Goal: Task Accomplishment & Management: Use online tool/utility

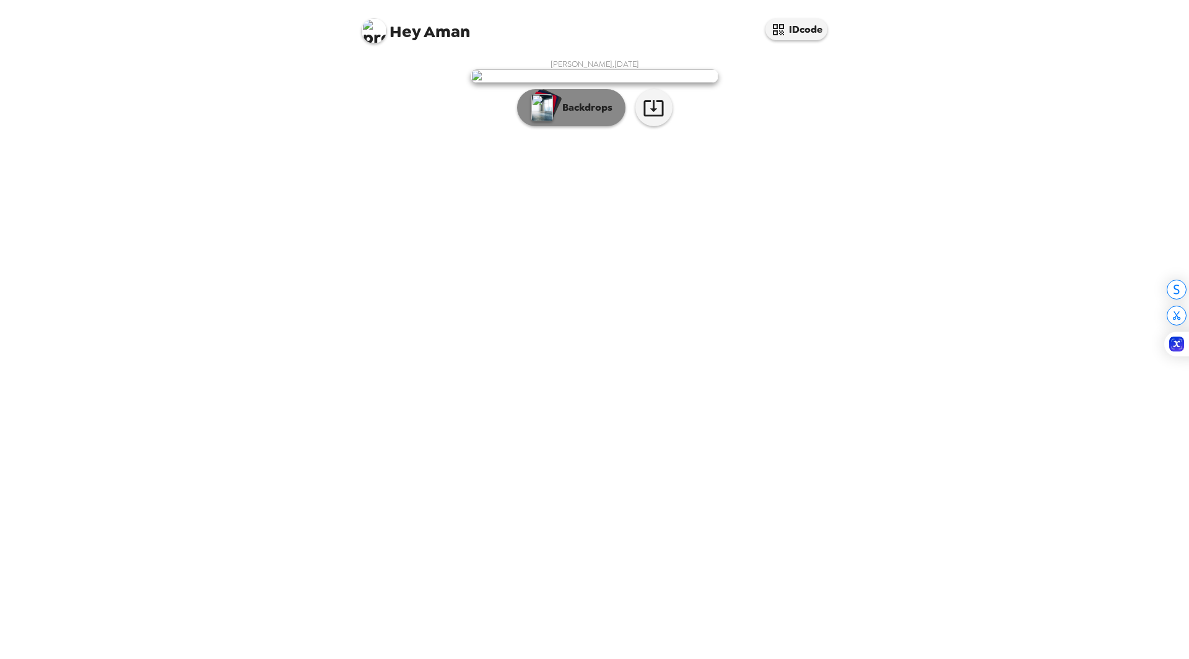
click at [600, 115] on p "Backdrops" at bounding box center [584, 107] width 56 height 15
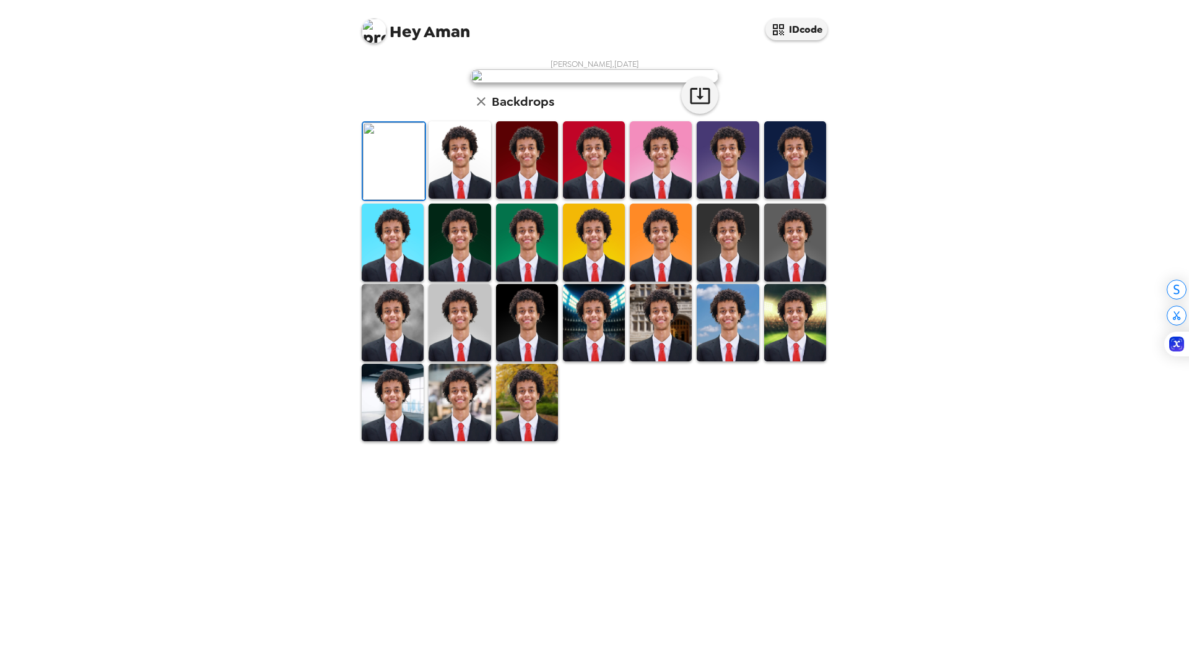
click at [461, 199] on img at bounding box center [459, 159] width 62 height 77
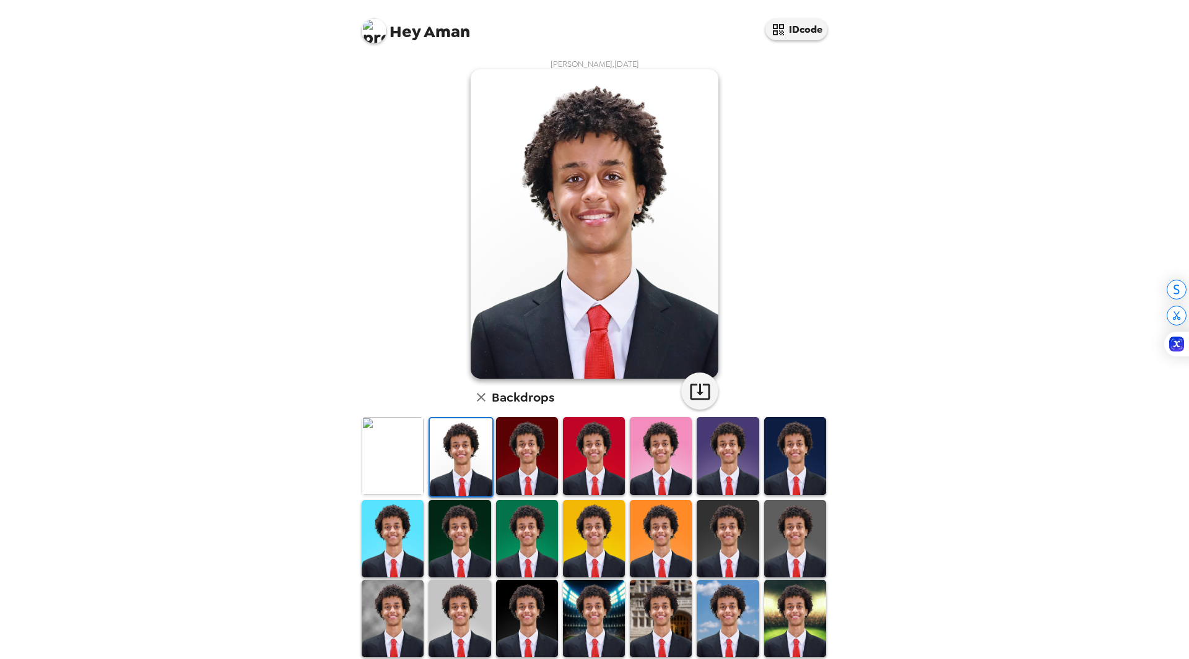
click at [779, 513] on img at bounding box center [795, 538] width 62 height 77
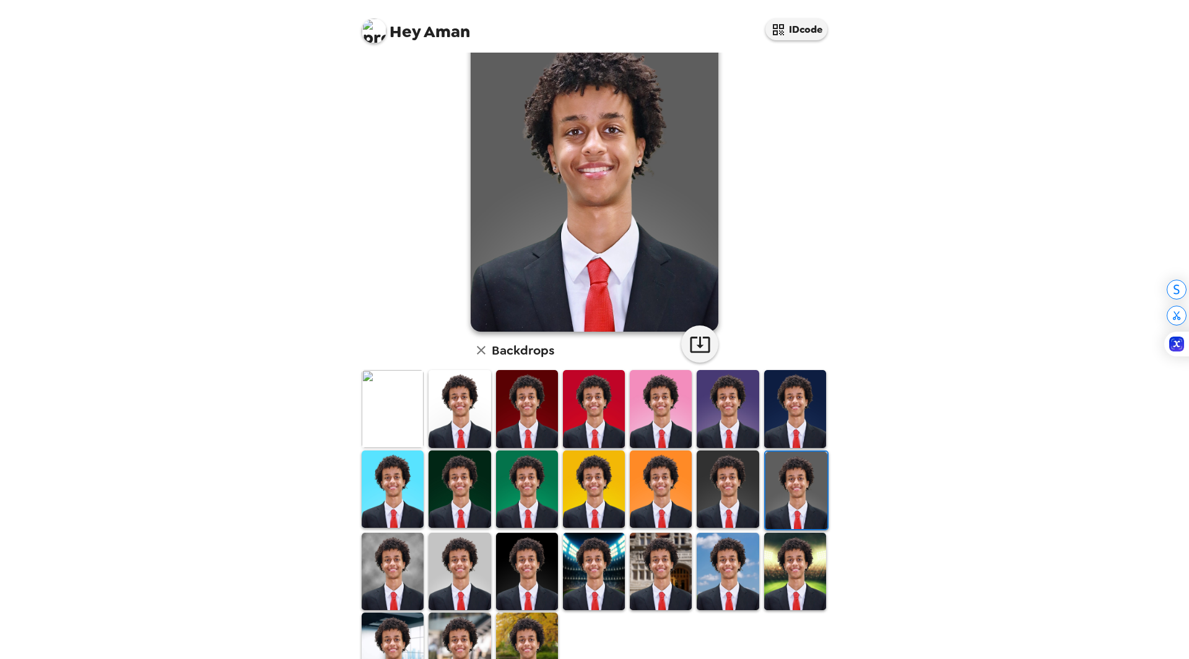
scroll to position [48, 0]
click at [459, 573] on img at bounding box center [459, 570] width 62 height 77
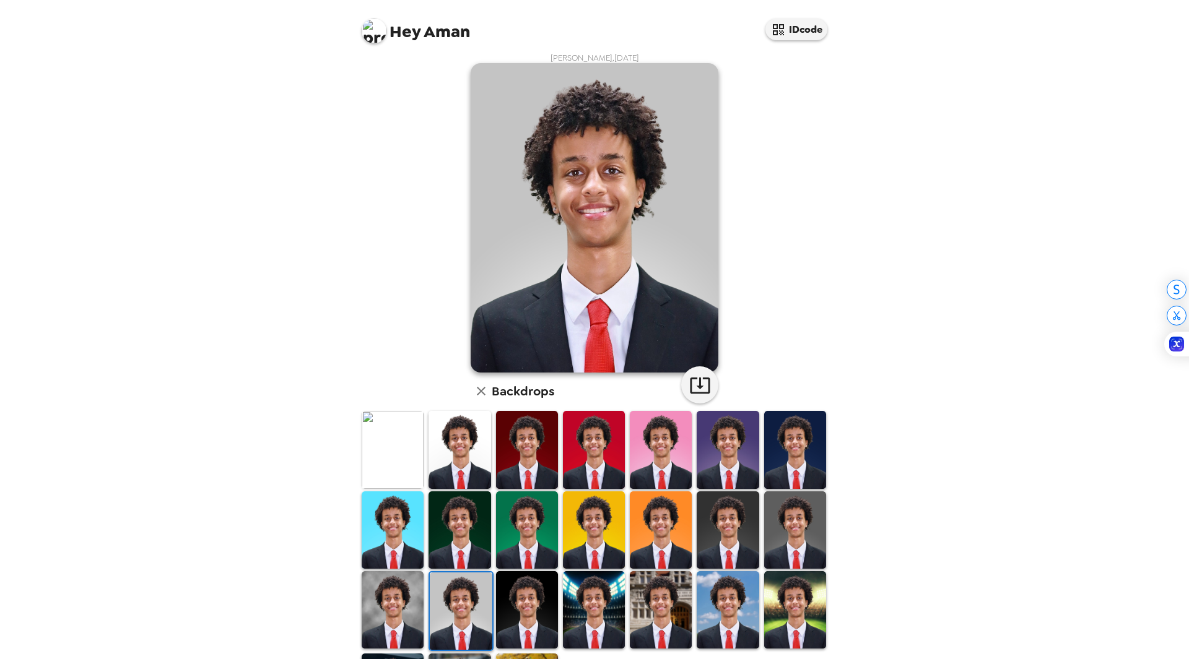
scroll to position [38, 0]
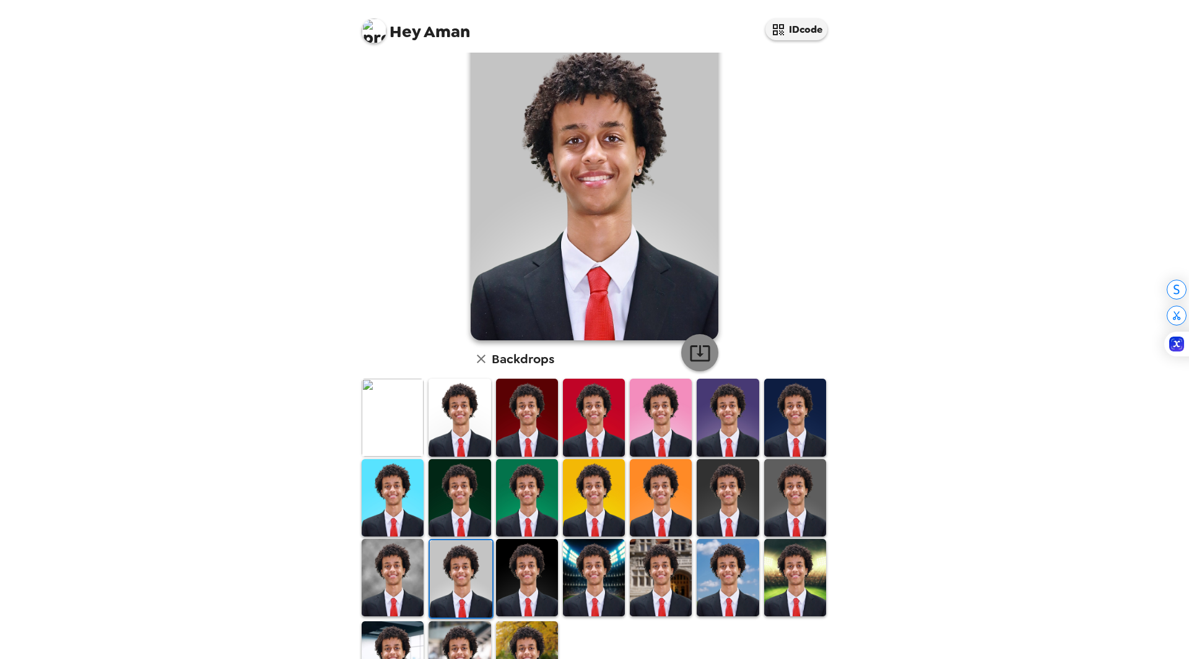
click at [700, 352] on icon "button" at bounding box center [700, 353] width 22 height 22
click at [588, 565] on img at bounding box center [594, 577] width 62 height 77
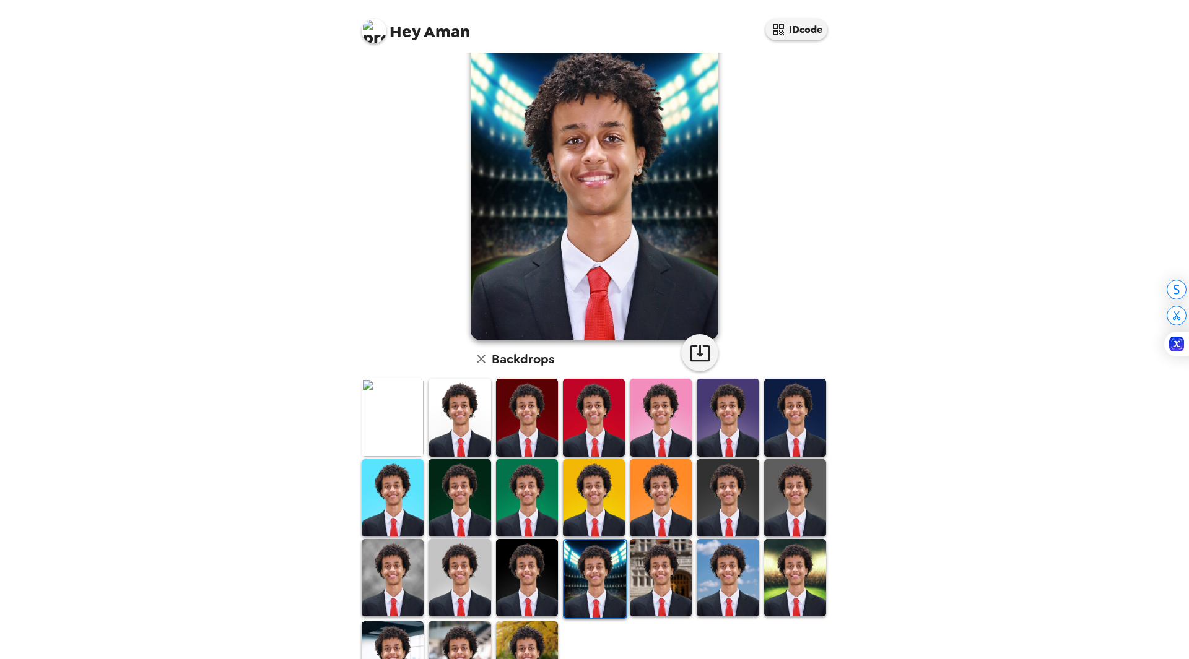
click at [501, 573] on img at bounding box center [527, 577] width 62 height 77
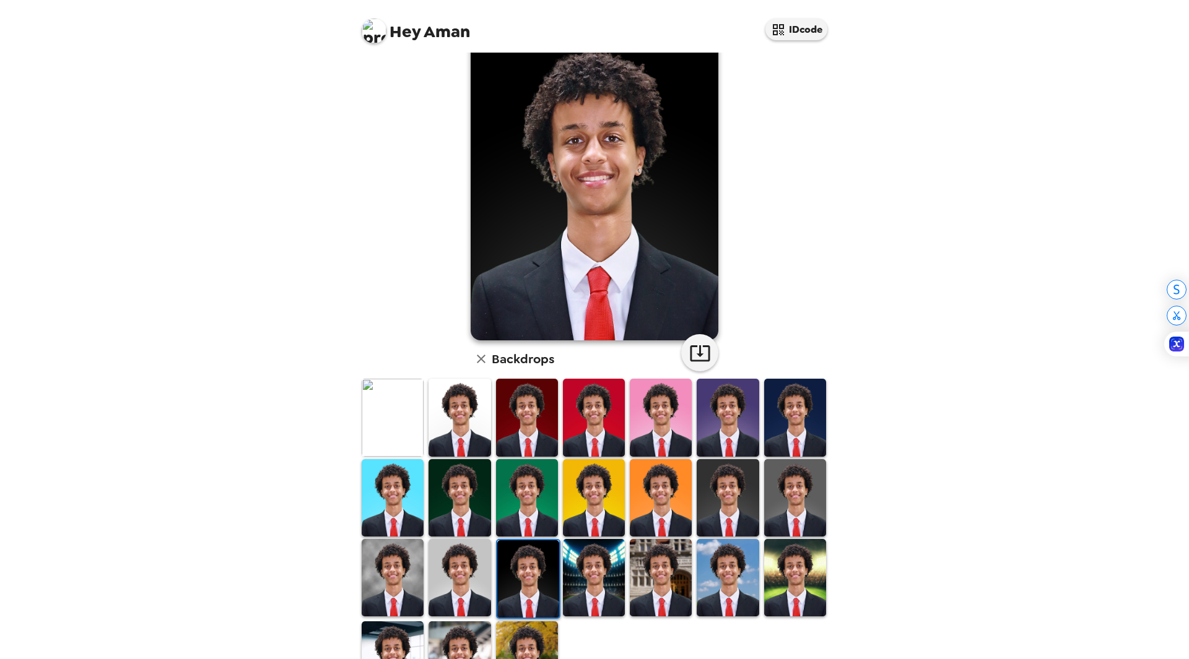
scroll to position [92, 0]
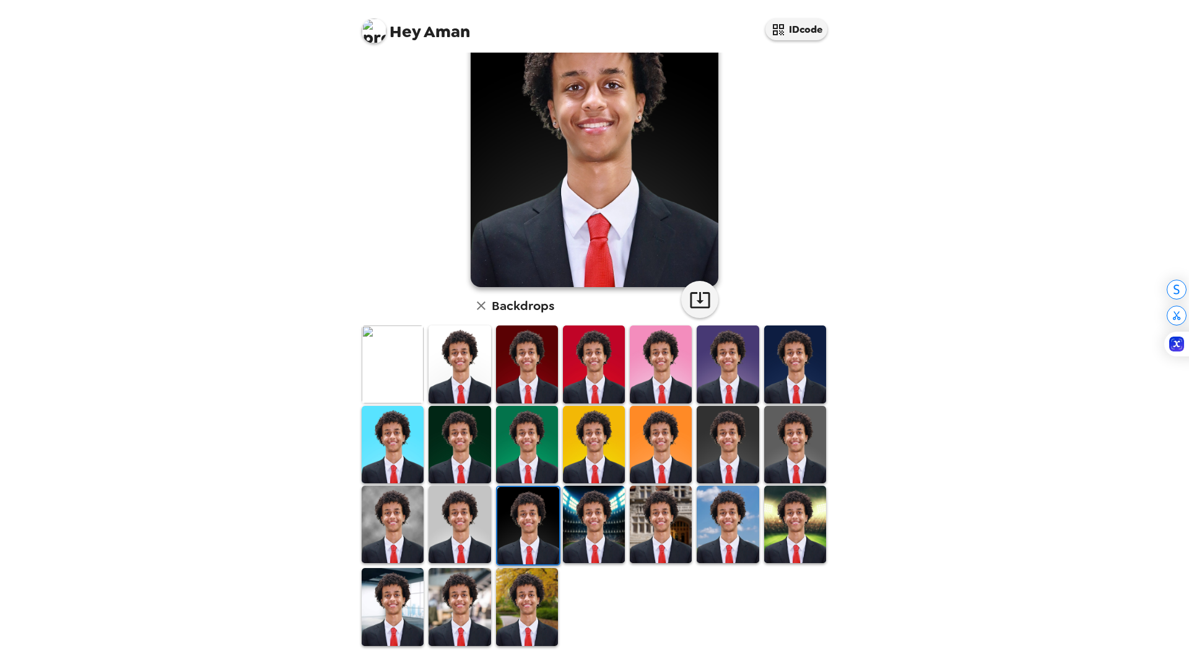
click at [662, 522] on img at bounding box center [661, 524] width 62 height 77
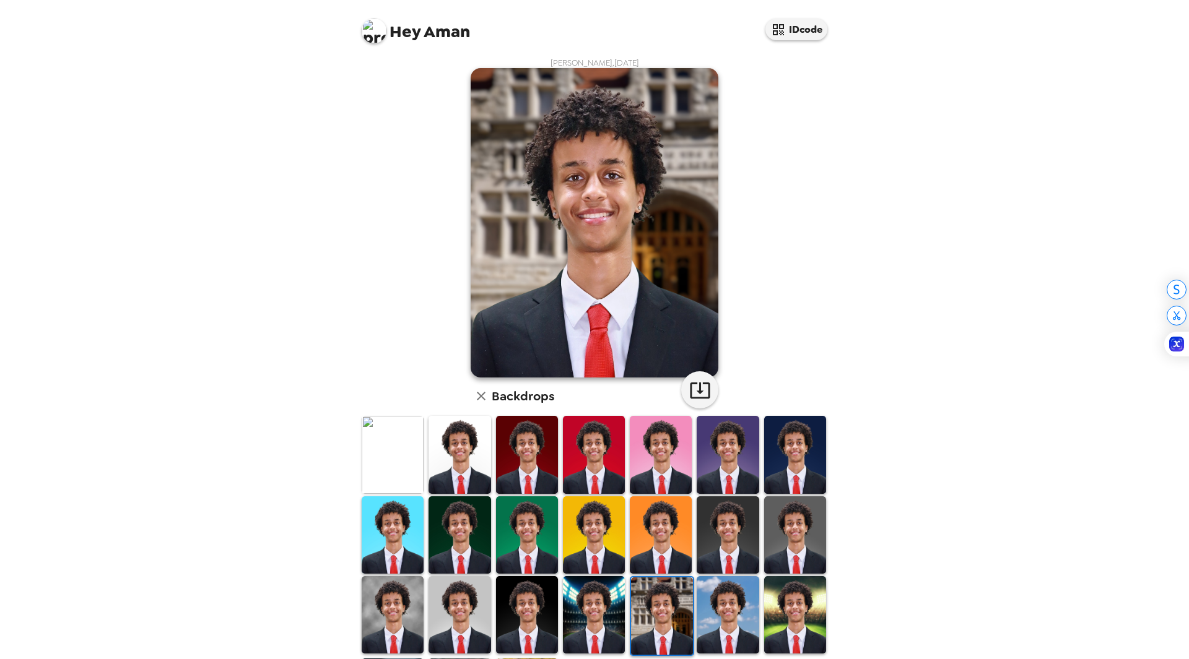
scroll to position [1, 0]
click at [727, 542] on img at bounding box center [728, 535] width 62 height 77
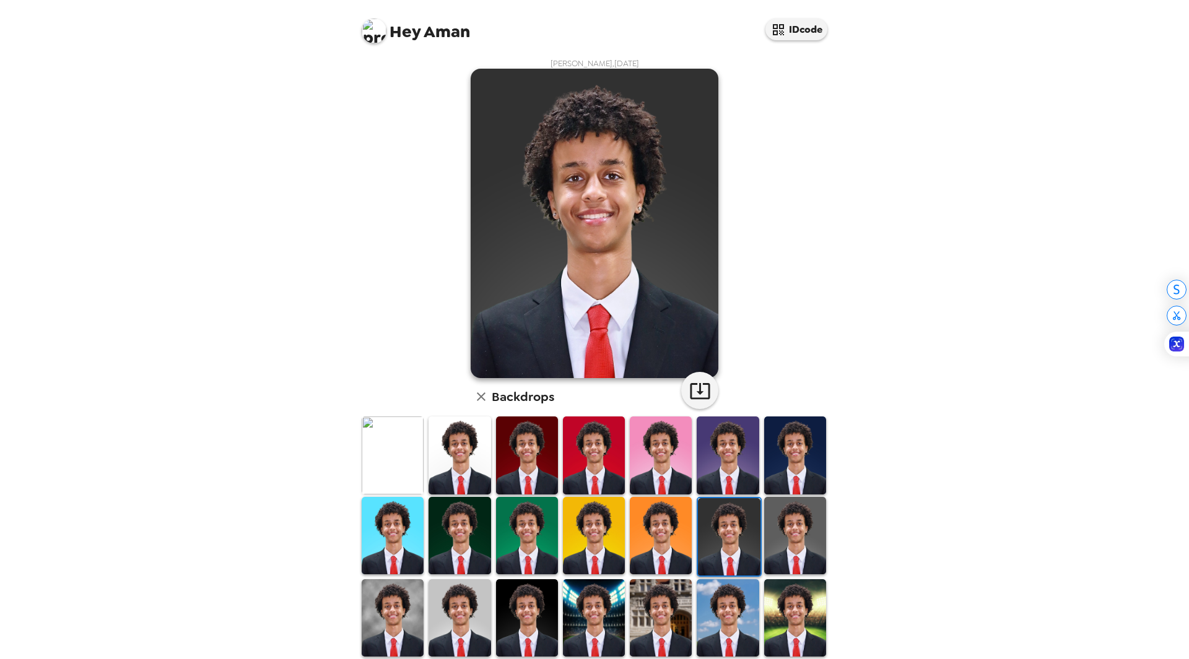
click at [777, 539] on img at bounding box center [795, 535] width 62 height 77
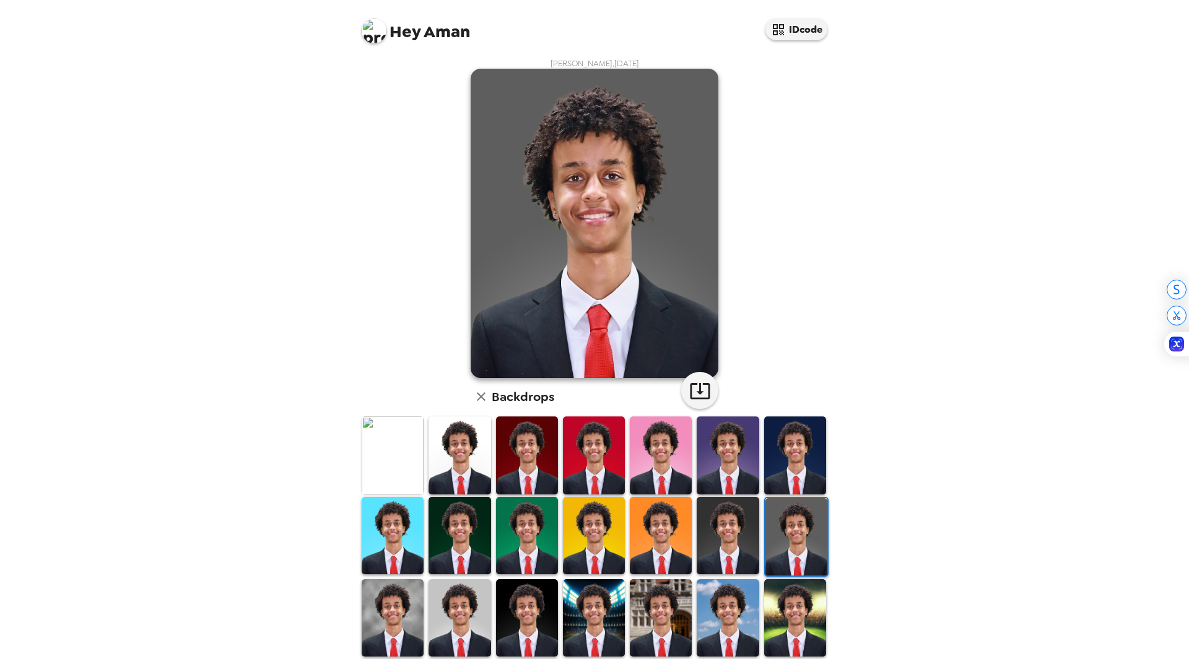
click at [464, 534] on img at bounding box center [459, 535] width 62 height 77
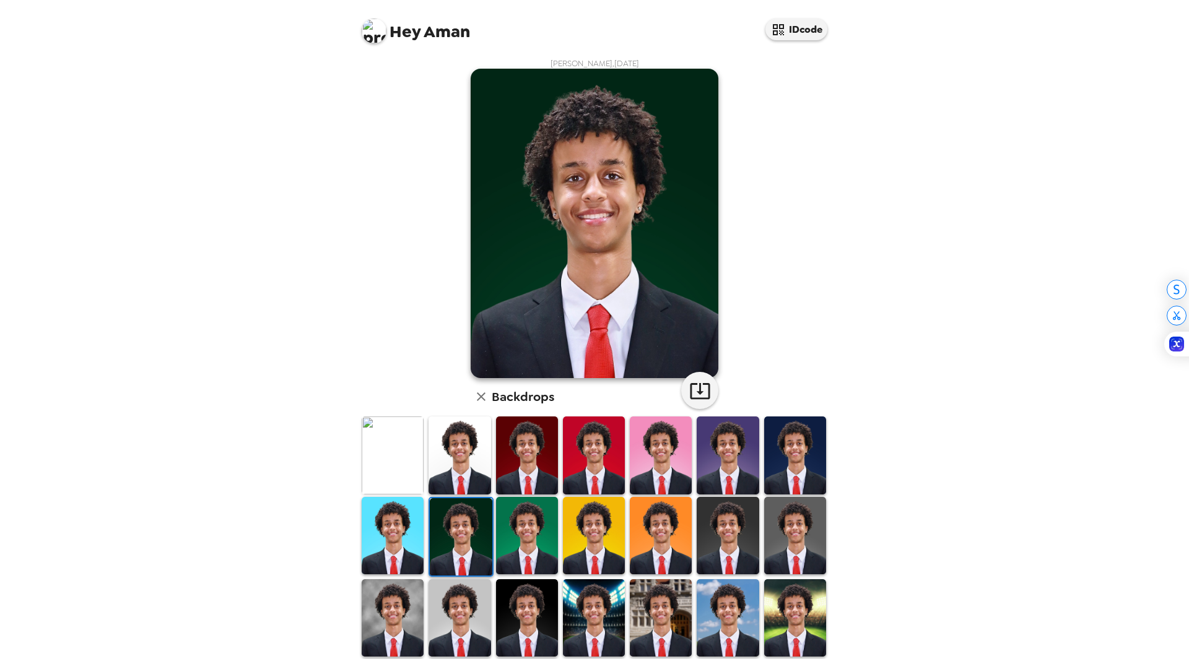
click at [391, 529] on img at bounding box center [393, 535] width 62 height 77
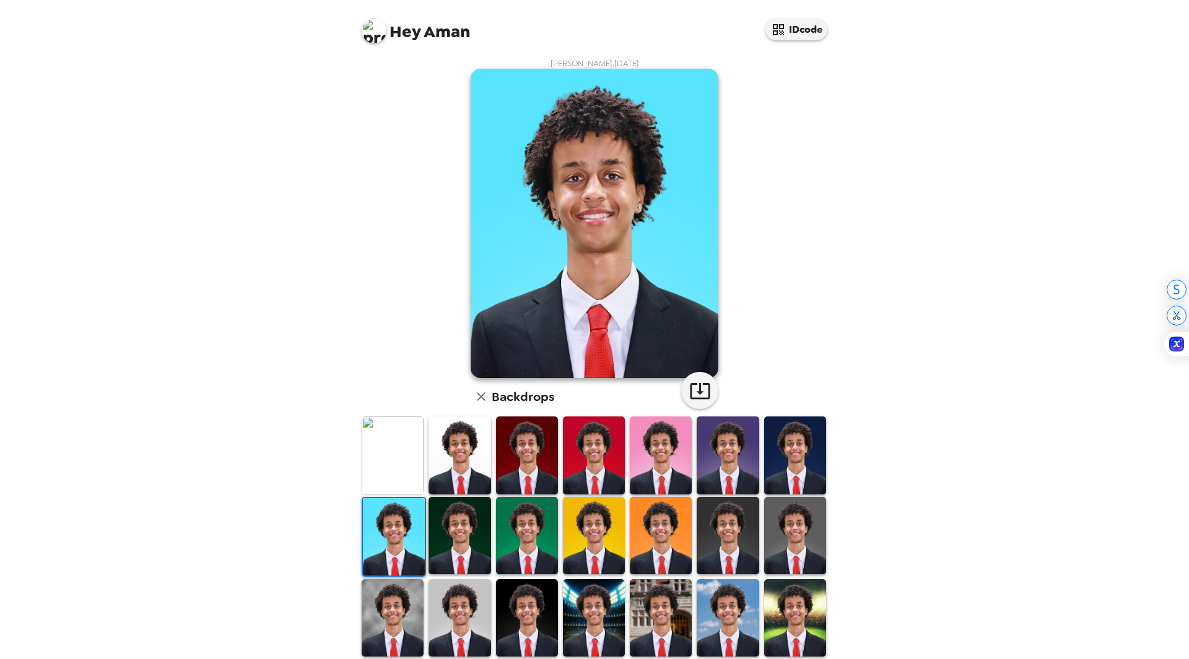
click at [797, 464] on img at bounding box center [795, 455] width 62 height 77
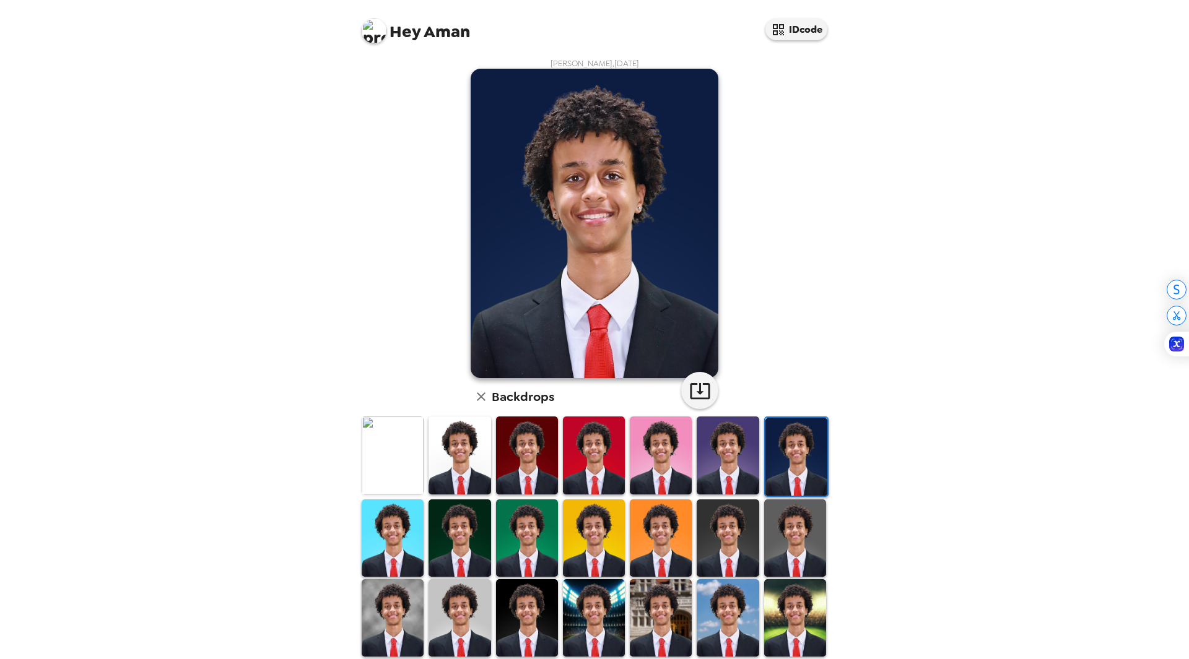
click at [783, 519] on img at bounding box center [795, 538] width 62 height 77
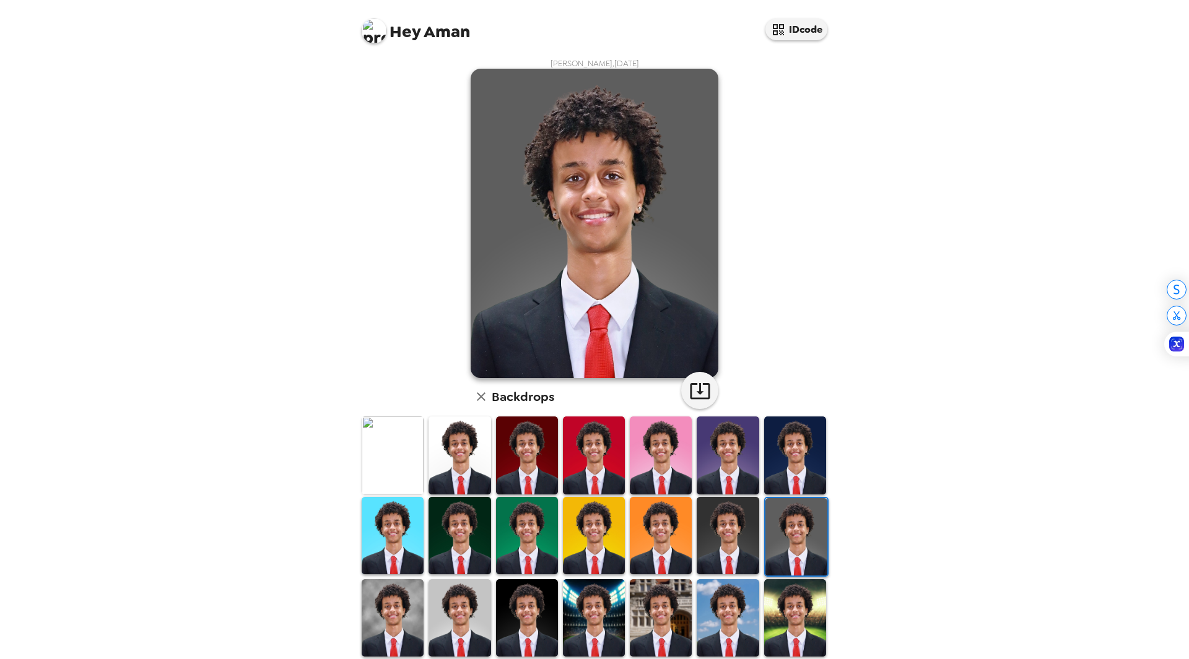
click at [388, 620] on img at bounding box center [393, 617] width 62 height 77
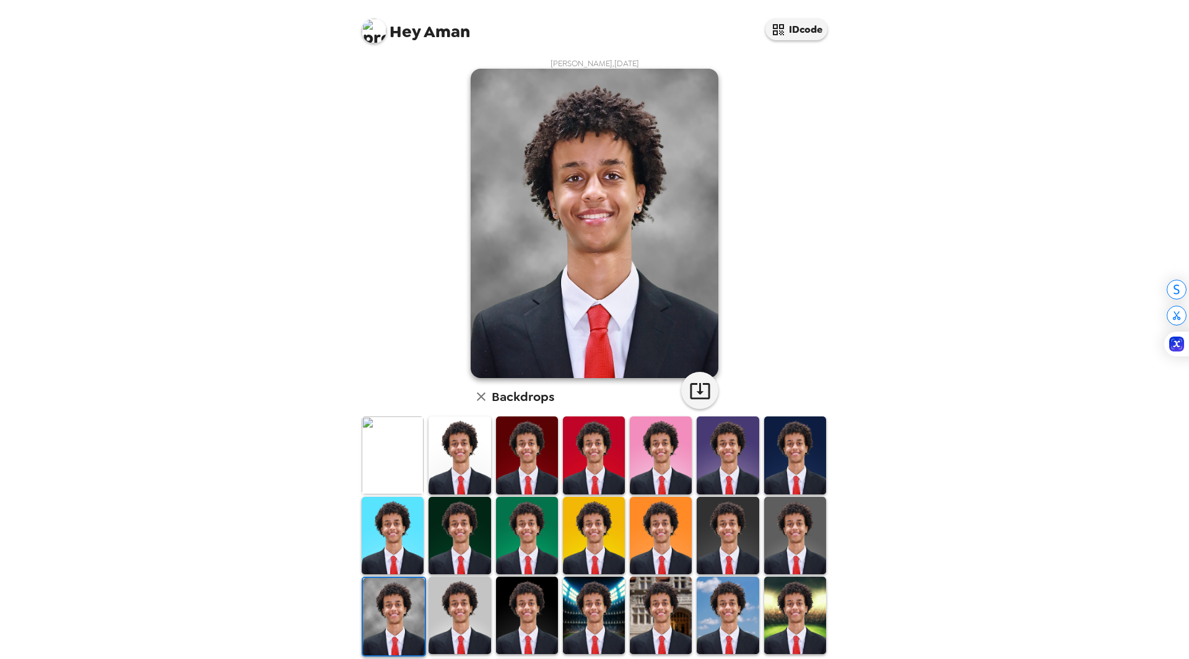
click at [461, 614] on img at bounding box center [459, 615] width 62 height 77
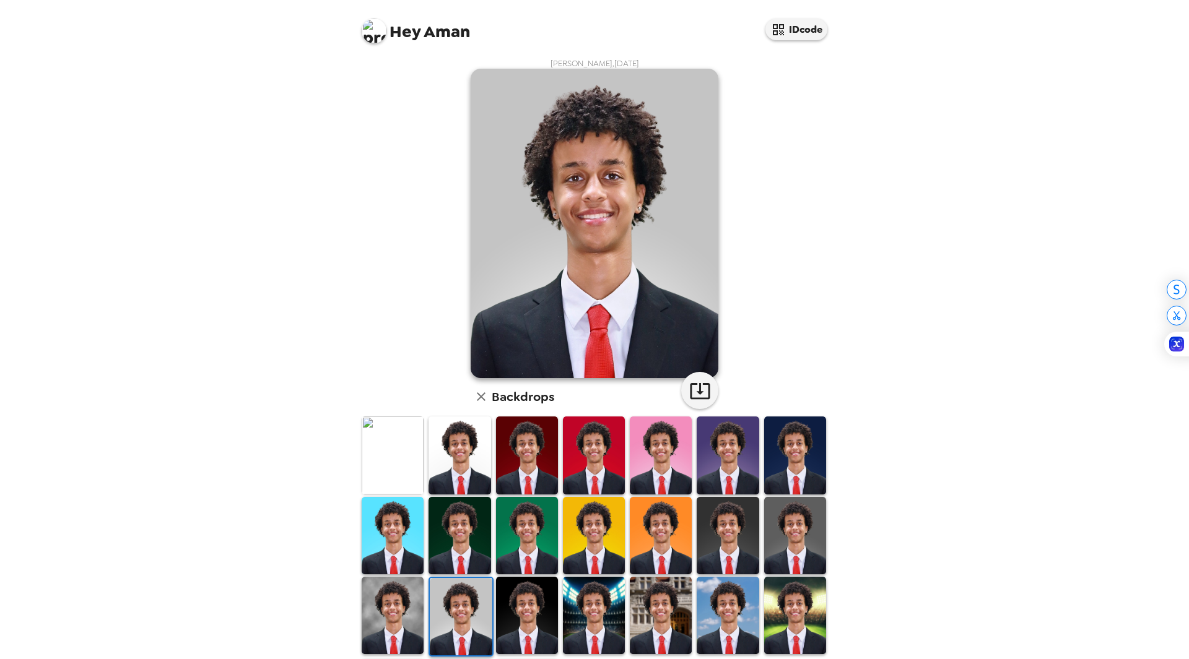
click at [517, 619] on img at bounding box center [527, 615] width 62 height 77
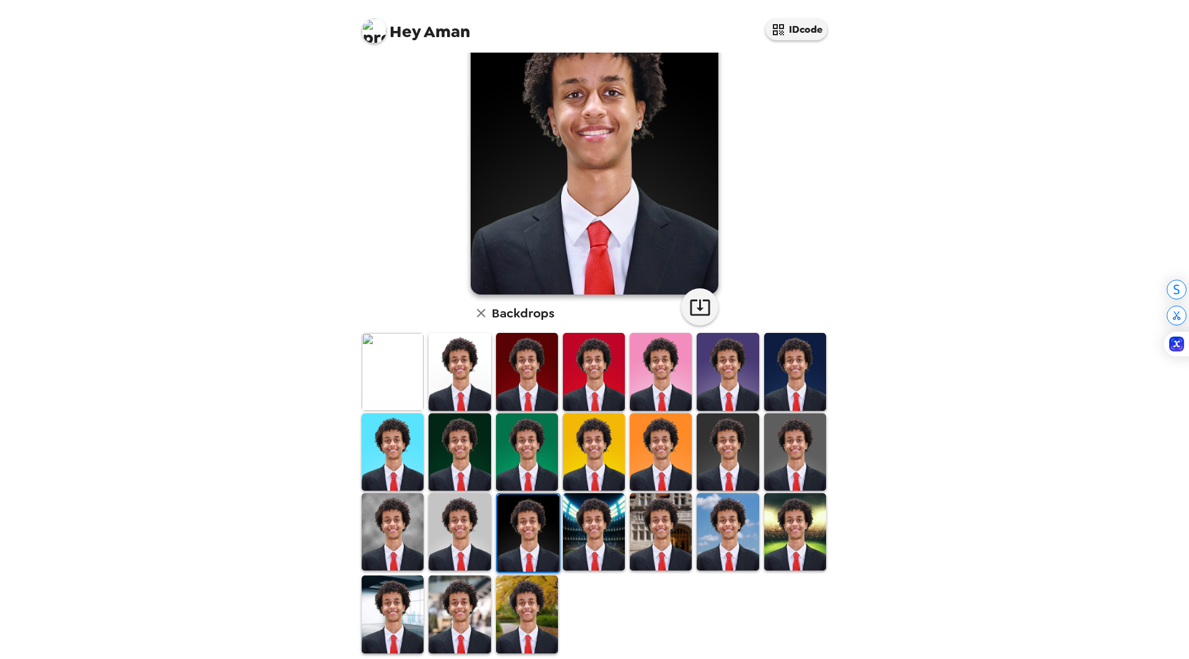
scroll to position [92, 0]
